Goal: Task Accomplishment & Management: Manage account settings

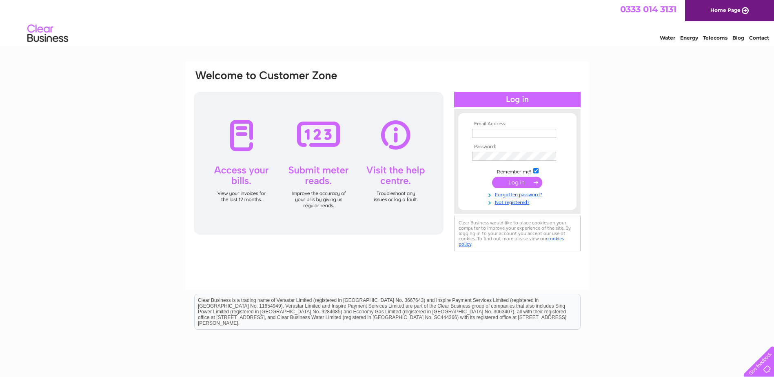
type input "[PERSON_NAME][EMAIL_ADDRESS][DOMAIN_NAME]"
type input "jon@huntdevelopmentsltd.co.uk"
click at [608, 203] on div "Email Address: jon@huntdevelopmentsltd.co.uk Password:" at bounding box center [387, 245] width 774 height 368
click at [512, 181] on input "submit" at bounding box center [517, 182] width 50 height 11
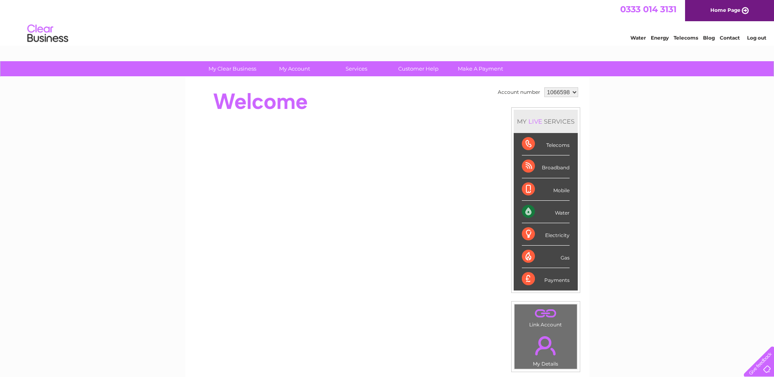
click at [398, 119] on div at bounding box center [341, 183] width 297 height 196
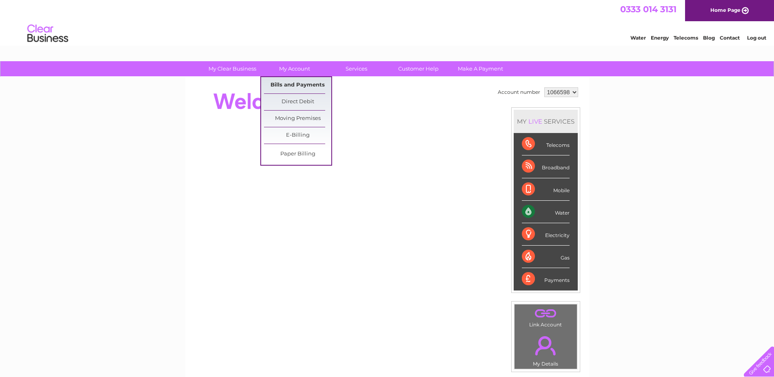
click at [302, 84] on link "Bills and Payments" at bounding box center [297, 85] width 67 height 16
click at [300, 84] on link "Bills and Payments" at bounding box center [297, 85] width 67 height 16
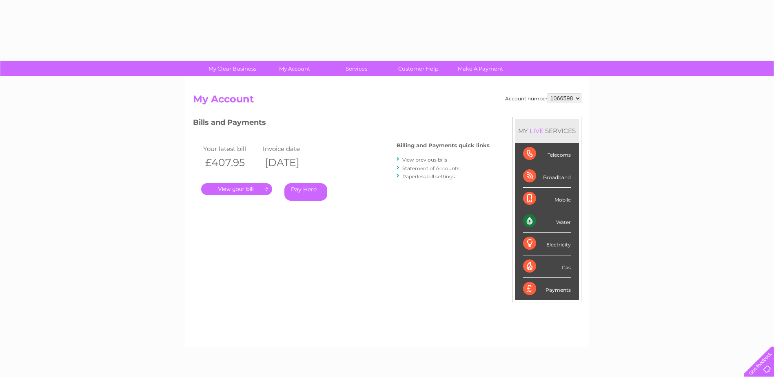
click at [240, 188] on link "." at bounding box center [236, 189] width 71 height 12
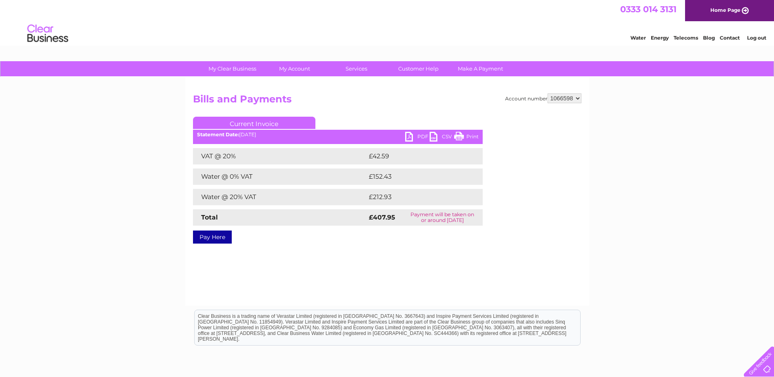
click at [413, 136] on link "PDF" at bounding box center [417, 138] width 24 height 12
